Goal: Navigation & Orientation: Find specific page/section

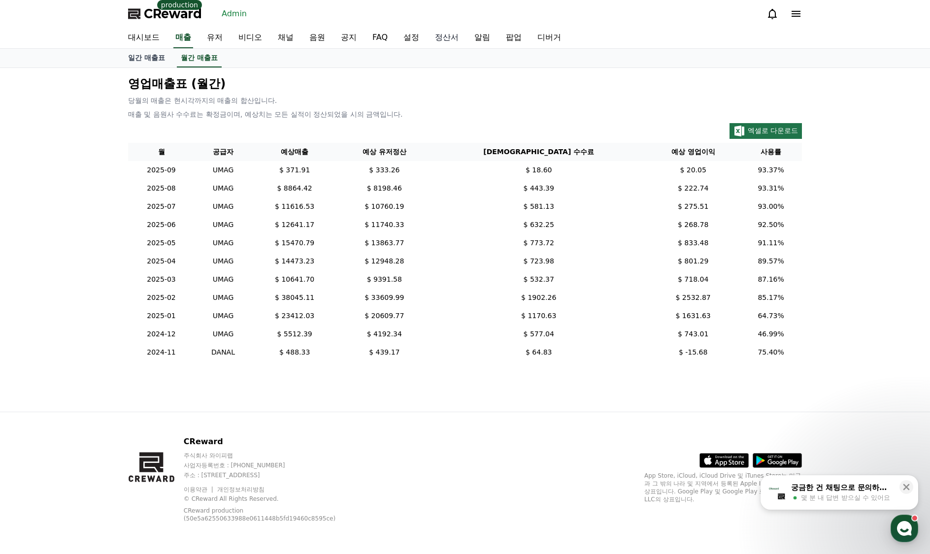
click at [435, 42] on link "정산서" at bounding box center [446, 38] width 39 height 21
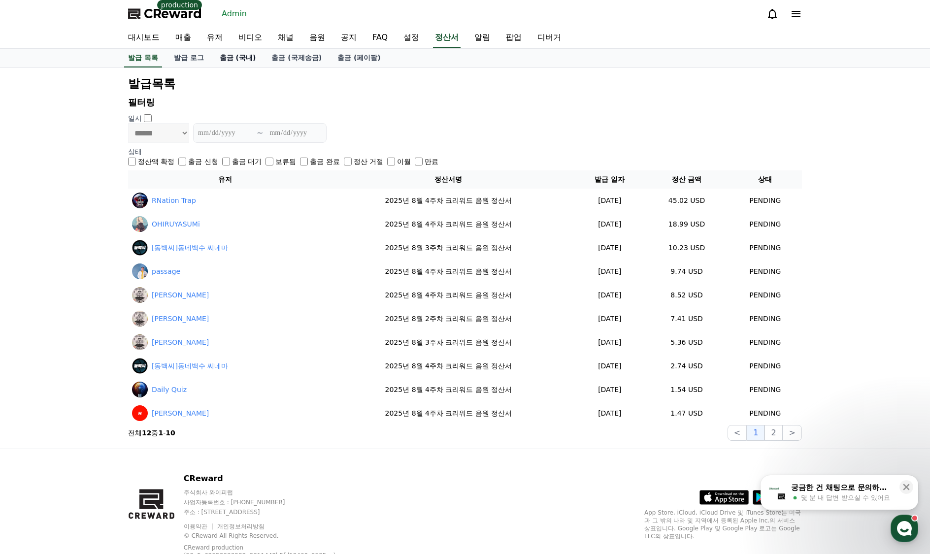
click at [248, 60] on link "출금 (국내)" at bounding box center [238, 58] width 52 height 19
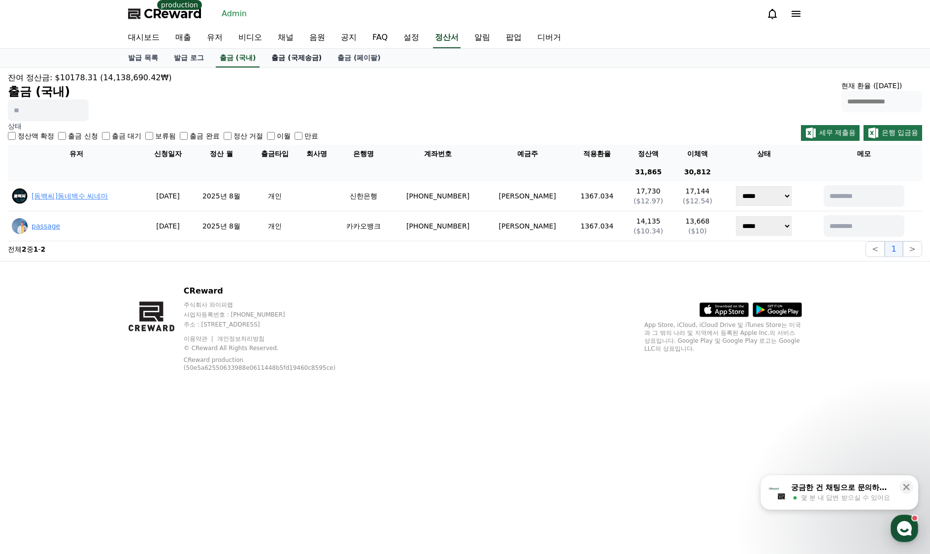
click at [281, 56] on link "출금 (국제송금)" at bounding box center [297, 58] width 66 height 19
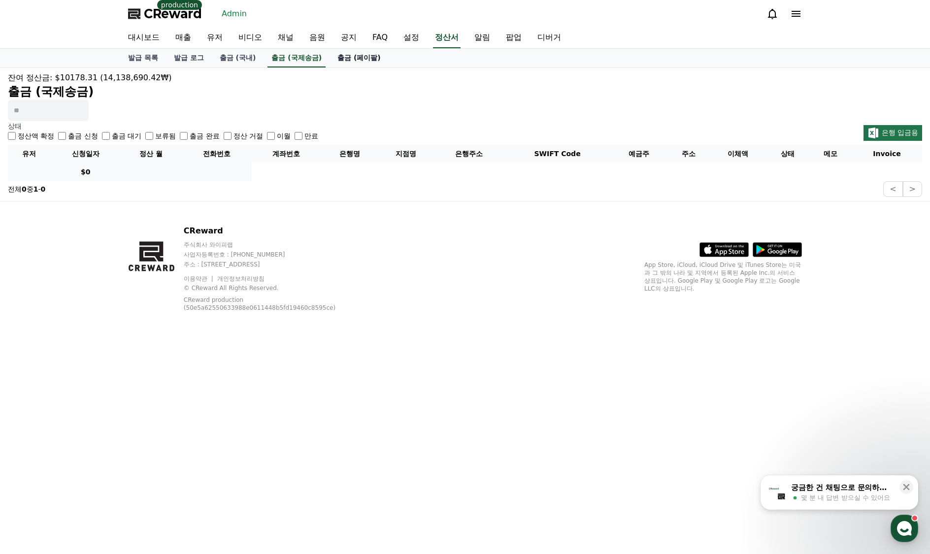
click at [354, 55] on link "출금 (페이팔)" at bounding box center [359, 58] width 59 height 19
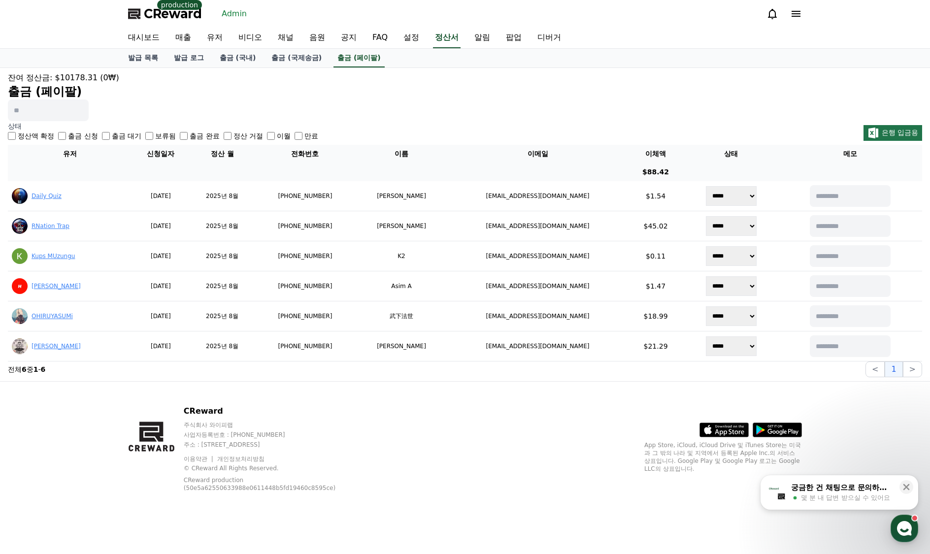
click at [433, 95] on h2 "출금 (페이팔)" at bounding box center [465, 92] width 915 height 16
